Goal: Find specific page/section: Find specific page/section

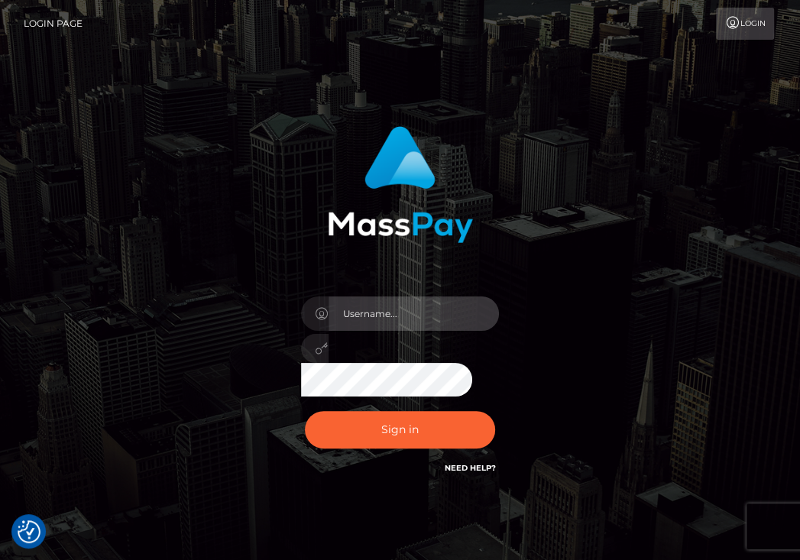
type input "aluasupport"
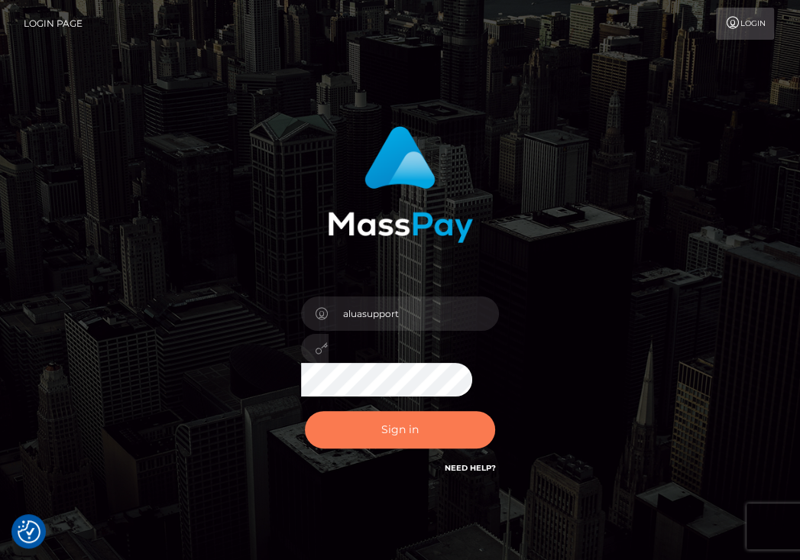
click at [374, 418] on button "Sign in" at bounding box center [400, 429] width 191 height 37
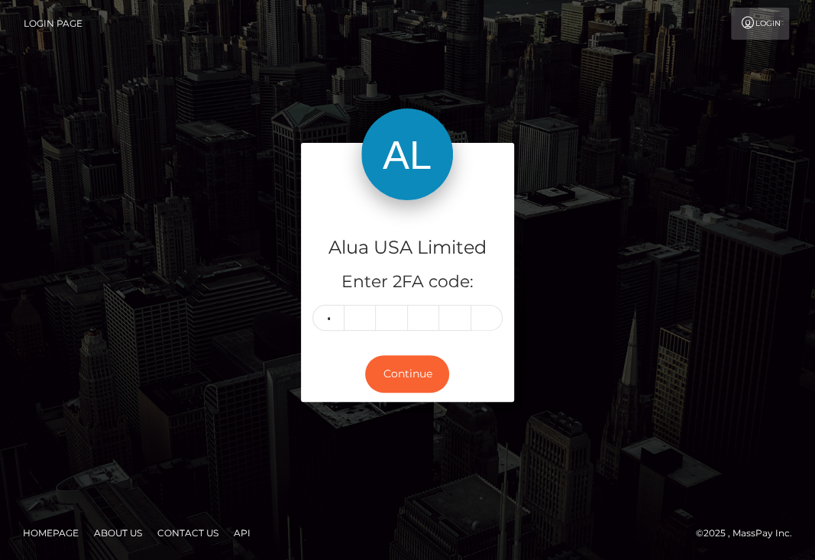
type input "1"
type input "6"
type input "4"
type input "2"
type input "3"
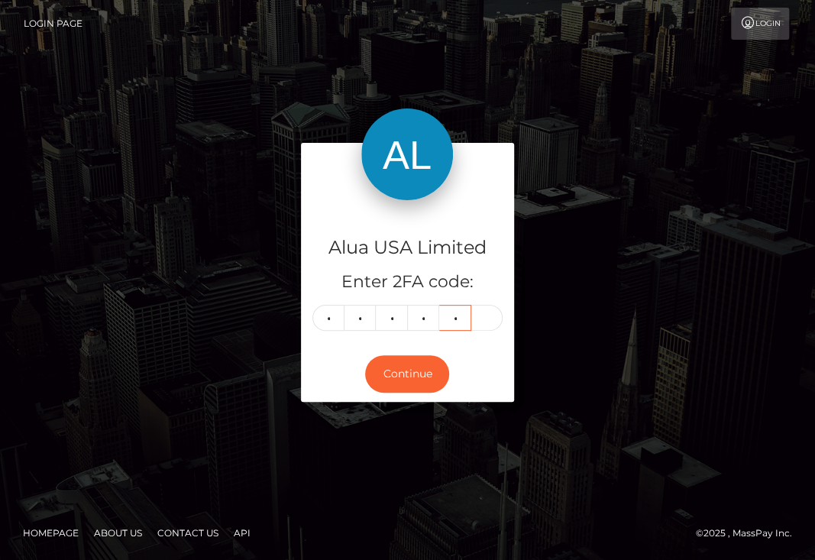
type input "3"
type input "0"
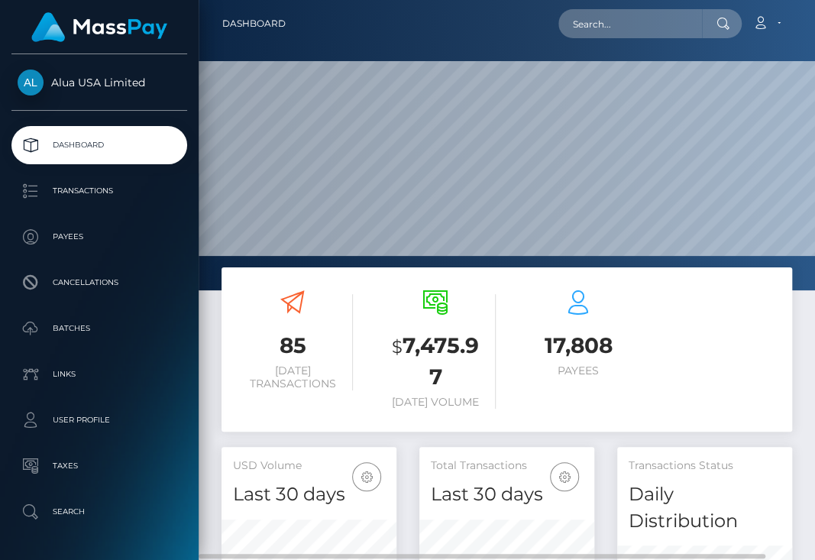
scroll to position [297, 175]
click at [612, 21] on input "text" at bounding box center [631, 23] width 144 height 29
paste input "66a36ecfd4d3717a72065dc4"
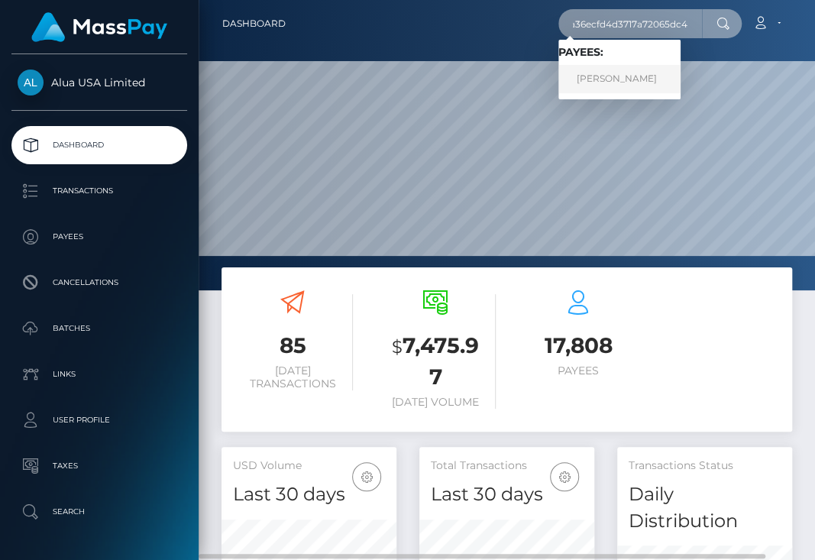
type input "66a36ecfd4d3717a72065dc4"
click at [619, 74] on link "Leonie Browne" at bounding box center [620, 79] width 122 height 28
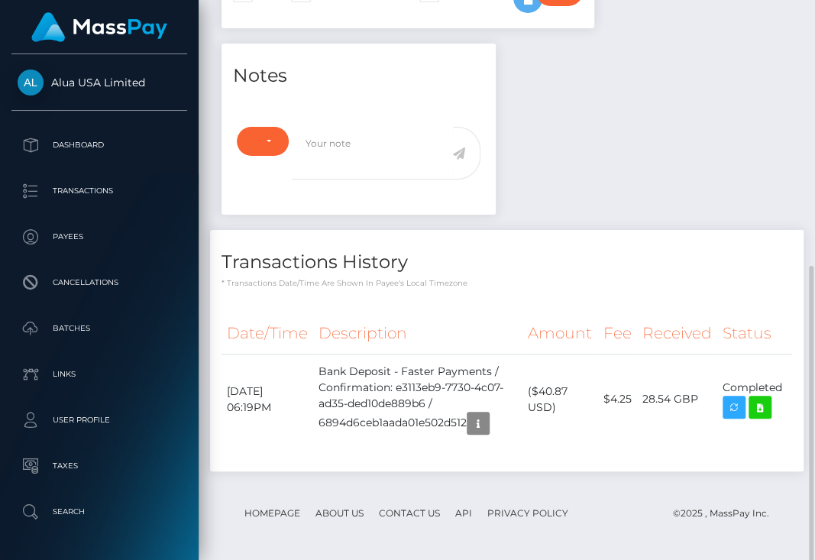
scroll to position [300, 0]
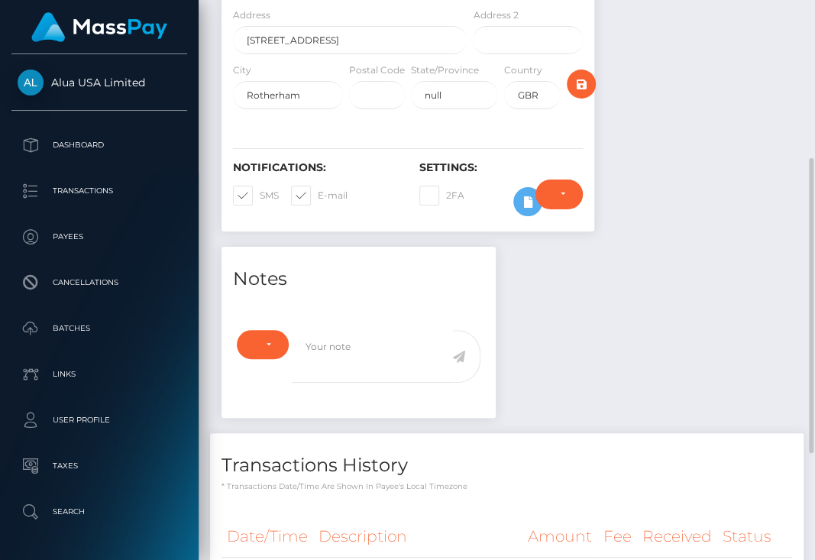
click at [613, 476] on div "Notes Note Type Compliance Clear Compliance General Note Type" at bounding box center [507, 468] width 594 height 443
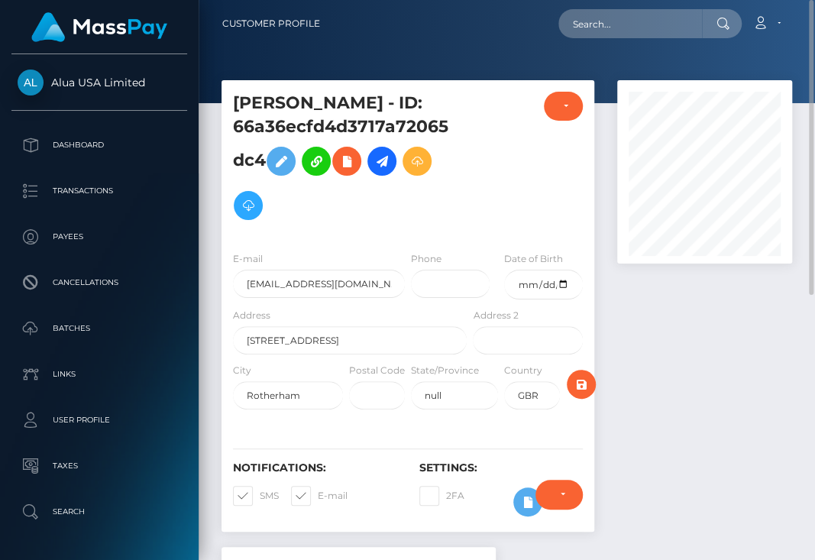
drag, startPoint x: 729, startPoint y: 445, endPoint x: 2, endPoint y: 160, distance: 780.4
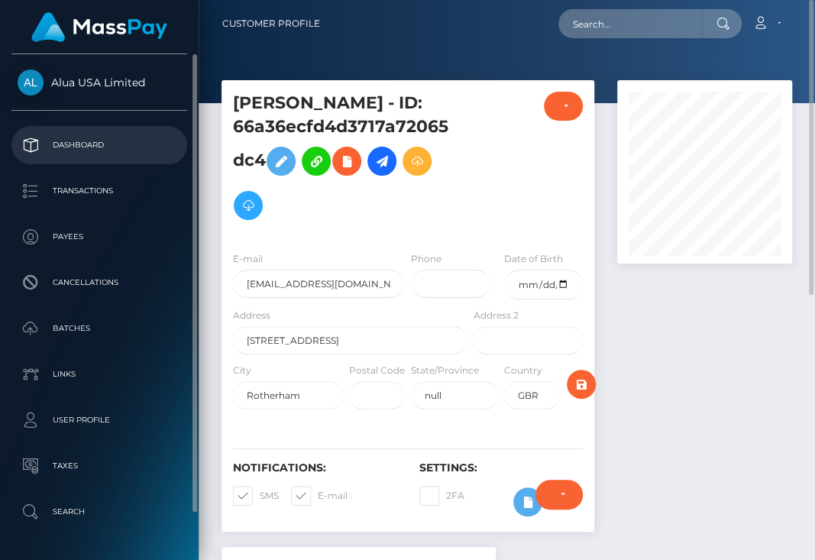
click at [729, 445] on div at bounding box center [705, 313] width 198 height 467
